Goal: Task Accomplishment & Management: Manage account settings

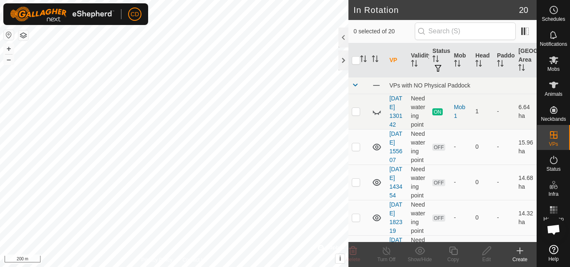
click at [158, 0] on html "CD Schedules Notifications Mobs Animals Neckbands VPs Status Infra Heatmap Help…" at bounding box center [285, 133] width 570 height 267
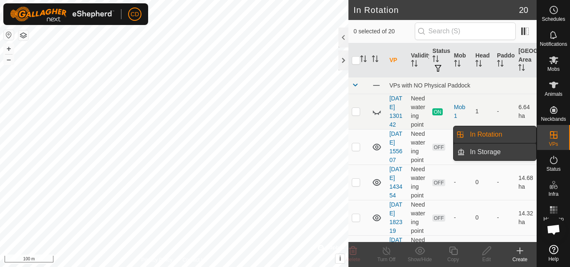
click at [500, 152] on link "In Storage" at bounding box center [500, 152] width 71 height 17
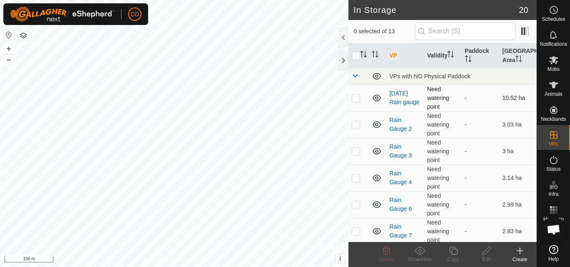
click at [356, 100] on p-checkbox at bounding box center [356, 98] width 8 height 7
click at [355, 100] on p-checkbox at bounding box center [356, 98] width 8 height 7
checkbox input "false"
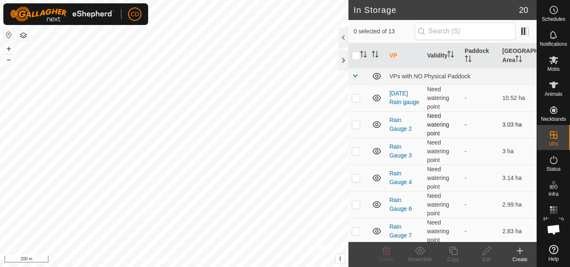
click at [357, 124] on p-checkbox at bounding box center [356, 124] width 8 height 7
checkbox input "false"
